Goal: Find specific page/section: Find specific page/section

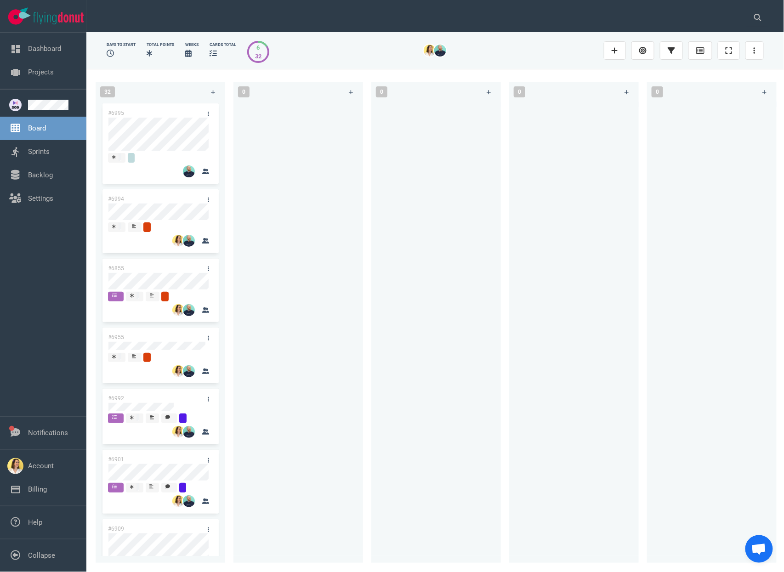
scroll to position [7, 0]
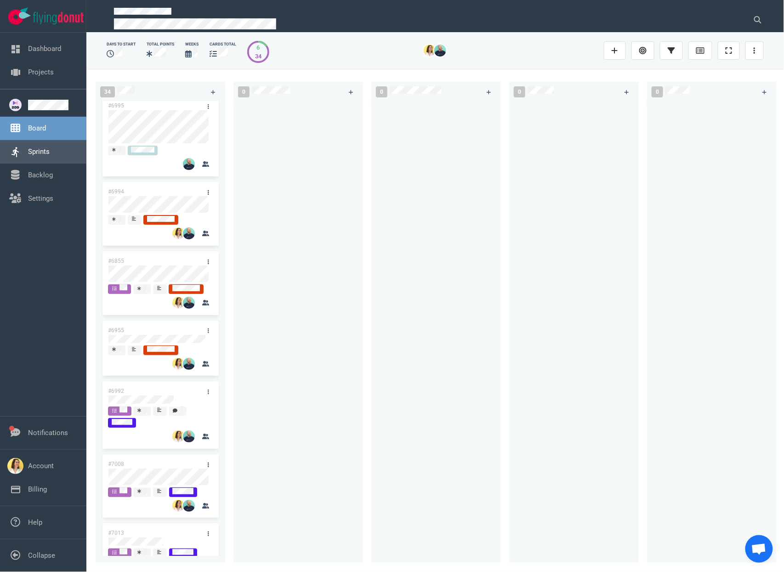
click at [50, 154] on link "Sprints" at bounding box center [39, 151] width 22 height 8
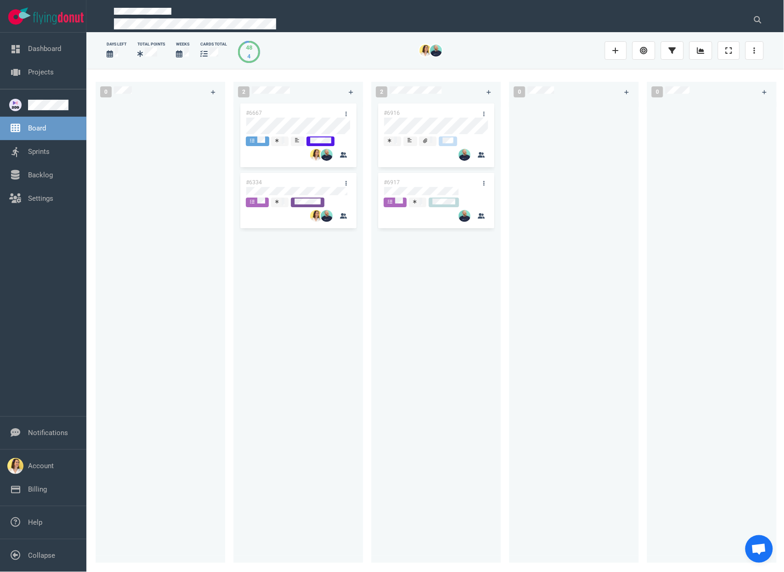
click at [215, 249] on div at bounding box center [160, 327] width 119 height 451
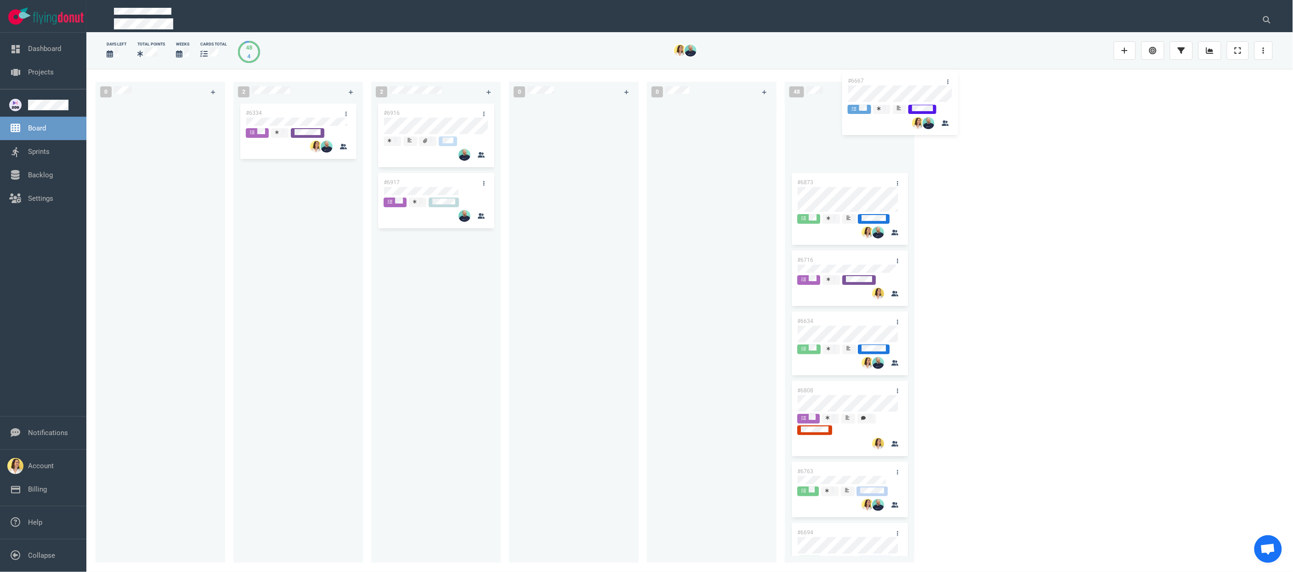
click at [783, 117] on div "0 2 #6667 #6334 #6667 2 #6916 #6917 0 0 48 #6873 #6716 #6634 #6808 #6763 #6694 …" at bounding box center [689, 320] width 1206 height 503
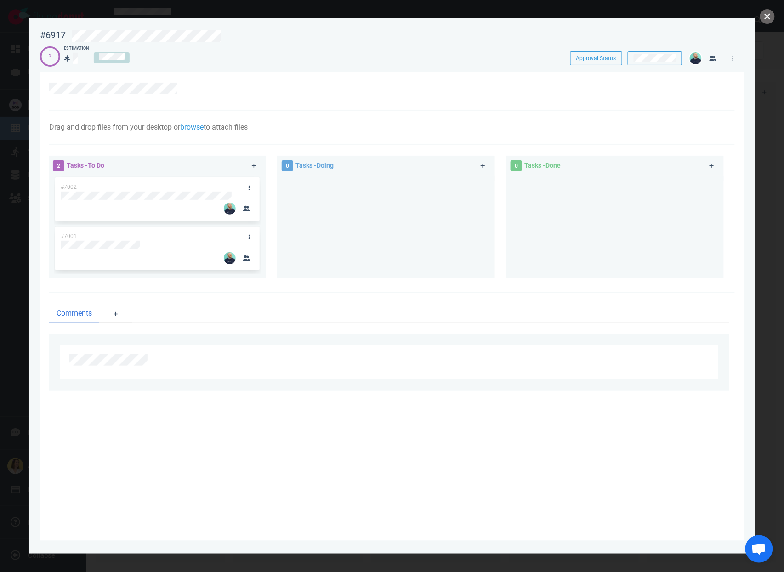
click at [153, 235] on div "#7002 #7001" at bounding box center [157, 223] width 207 height 95
drag, startPoint x: 184, startPoint y: 239, endPoint x: 185, endPoint y: 187, distance: 51.9
click at [185, 187] on div "#7002 #7001 #7001" at bounding box center [157, 223] width 207 height 95
click at [357, 222] on div at bounding box center [386, 223] width 207 height 95
click at [765, 12] on button "close" at bounding box center [767, 16] width 15 height 15
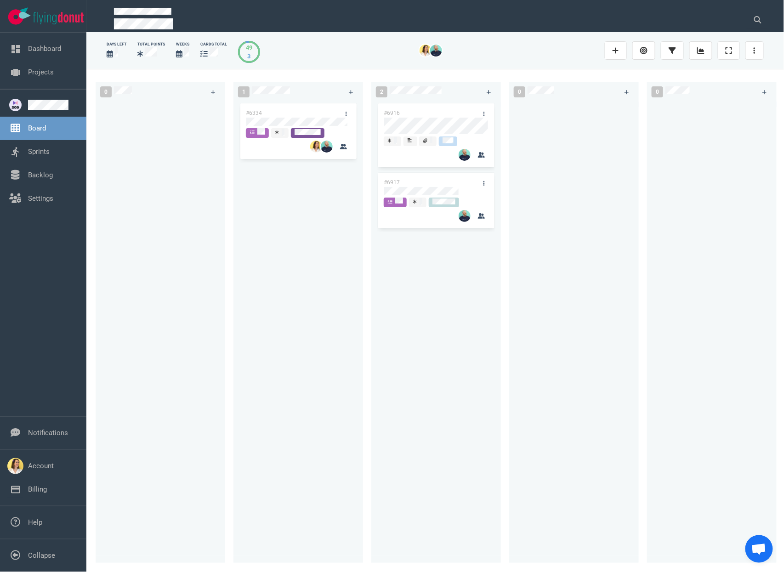
click at [393, 297] on div "#6916 #6917" at bounding box center [436, 327] width 119 height 451
